Goal: Find specific page/section: Find specific page/section

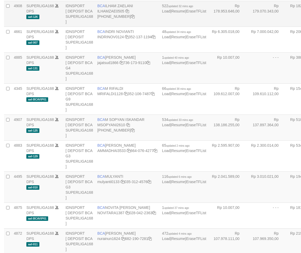
click at [74, 27] on td "IDNSPORT [ DEPOSIT BCA SUPERLIGA168 ]" at bounding box center [79, 14] width 32 height 26
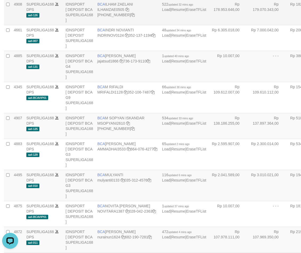
scroll to position [1294, 0]
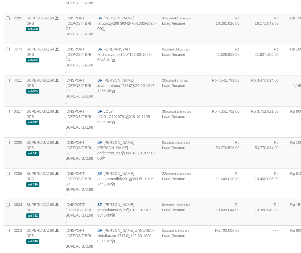
scroll to position [1294, 0]
